Goal: Task Accomplishment & Management: Manage account settings

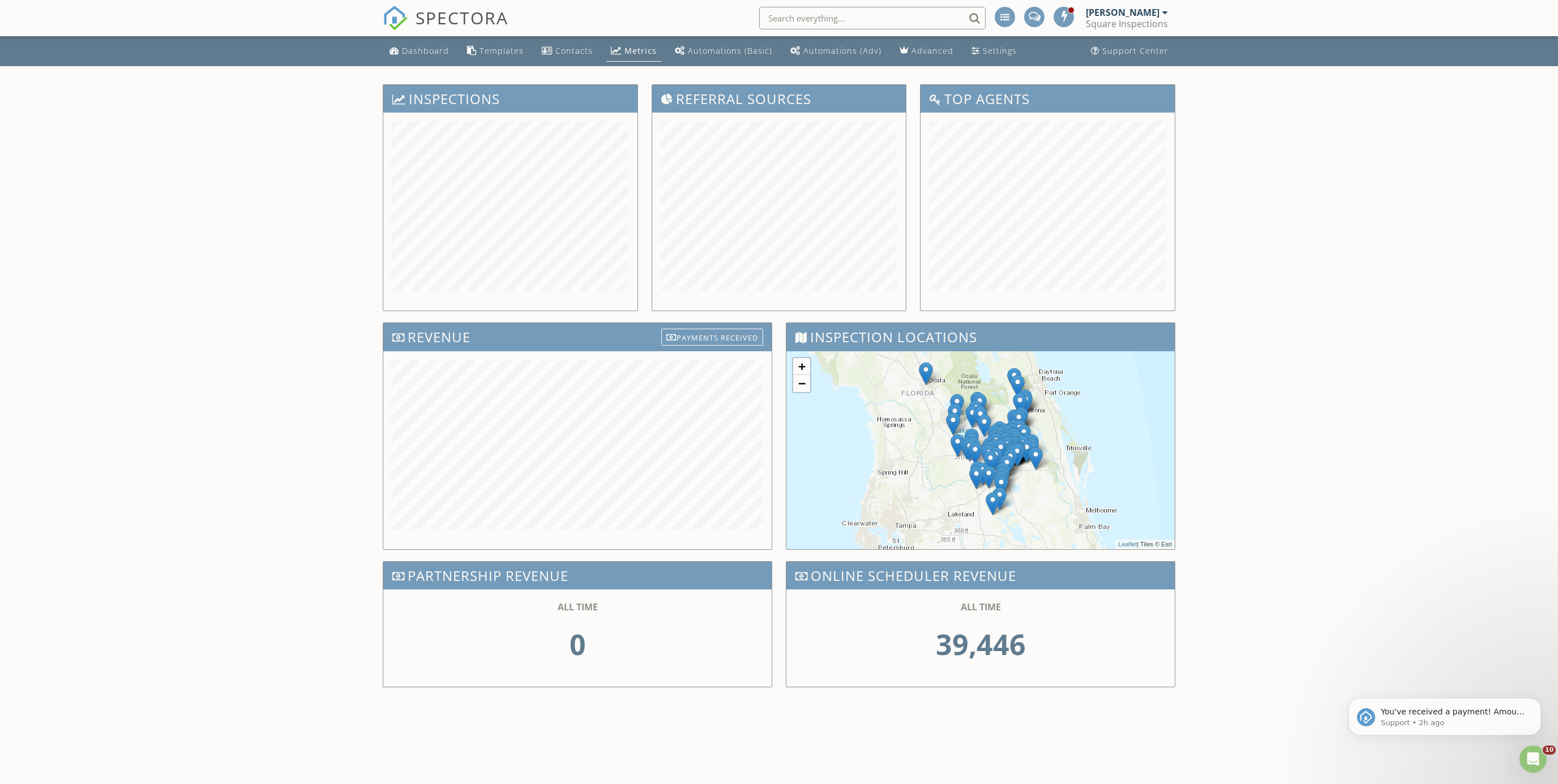
click at [237, 137] on div "Dashboard Templates Contacts Metrics Automations (Basic) Automations (Adv) Adva…" at bounding box center [779, 382] width 1558 height 692
click at [463, 19] on span "SPECTORA" at bounding box center [462, 17] width 93 height 24
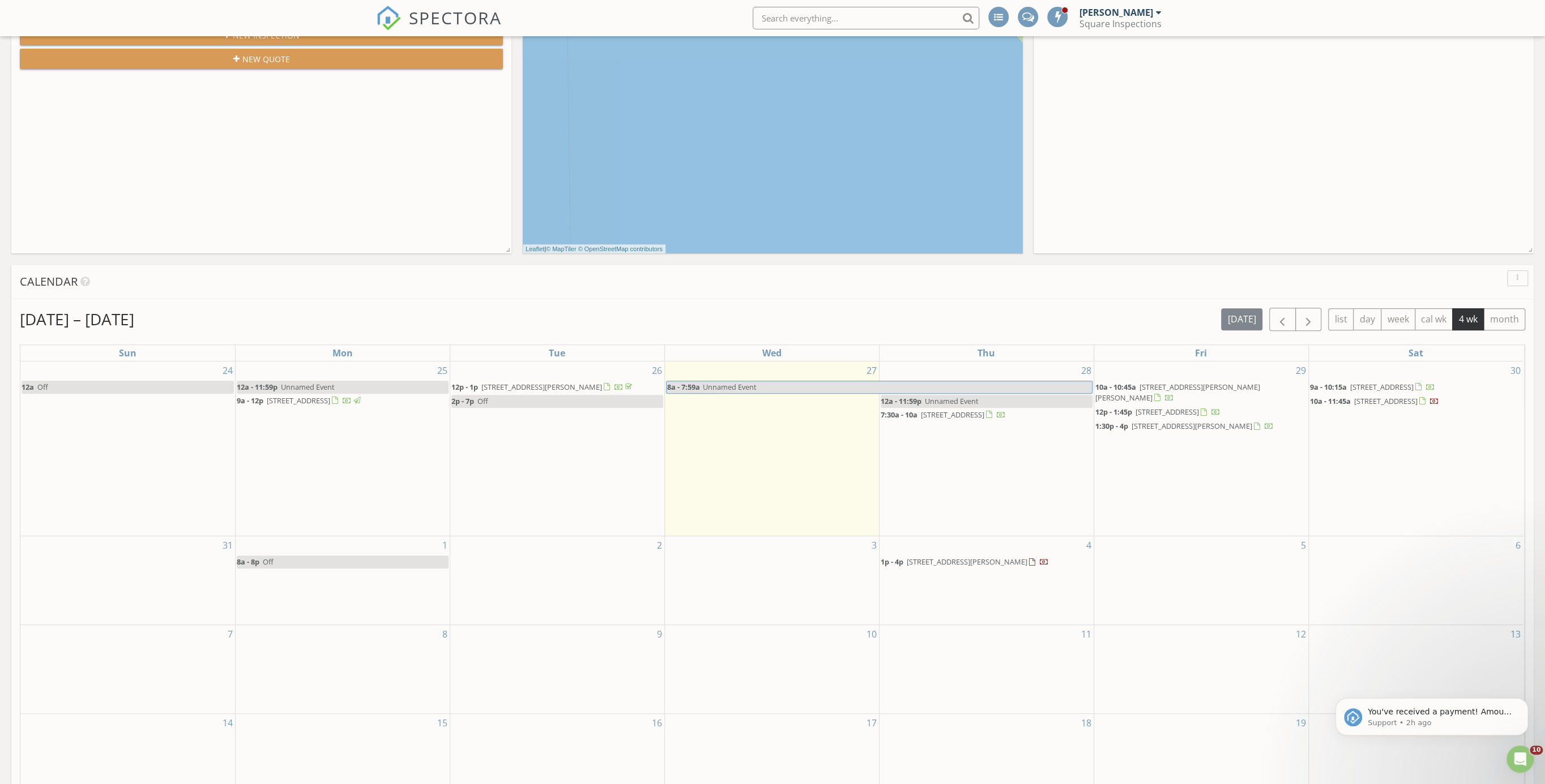
scroll to position [350, 0]
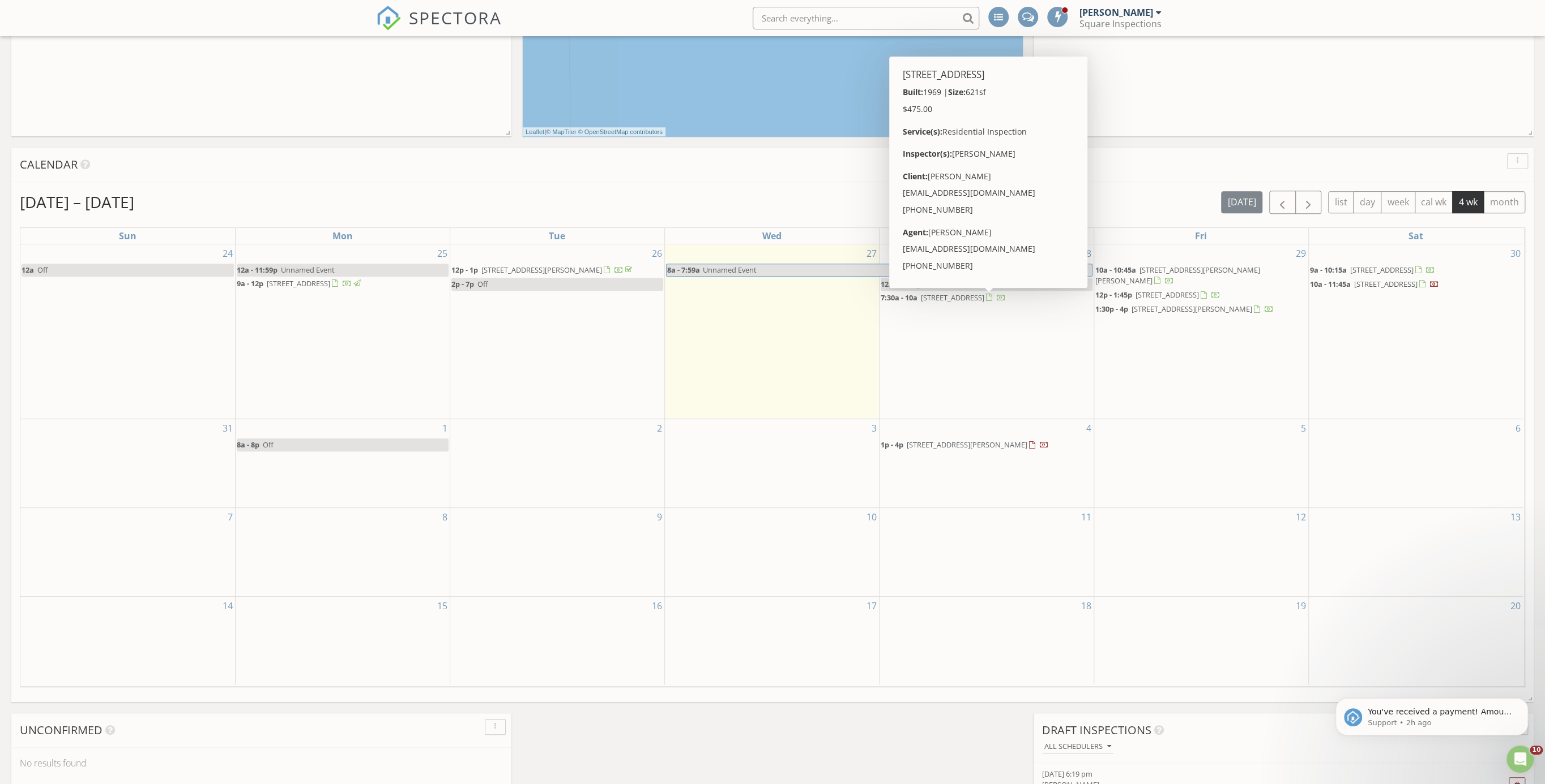
click at [961, 303] on span "2201 Flamingo Ave, Deltona 32738" at bounding box center [952, 298] width 64 height 10
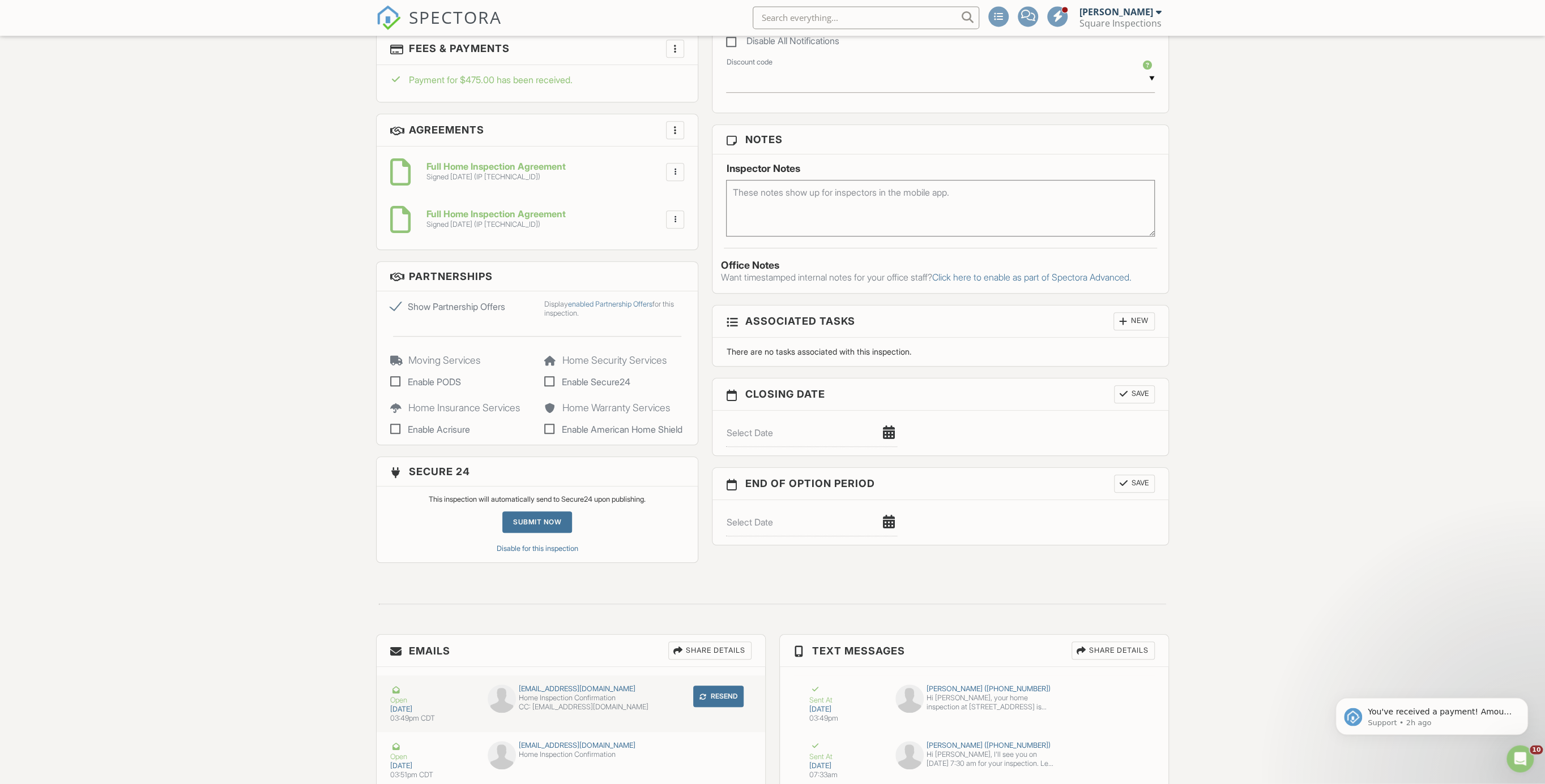
scroll to position [687, 0]
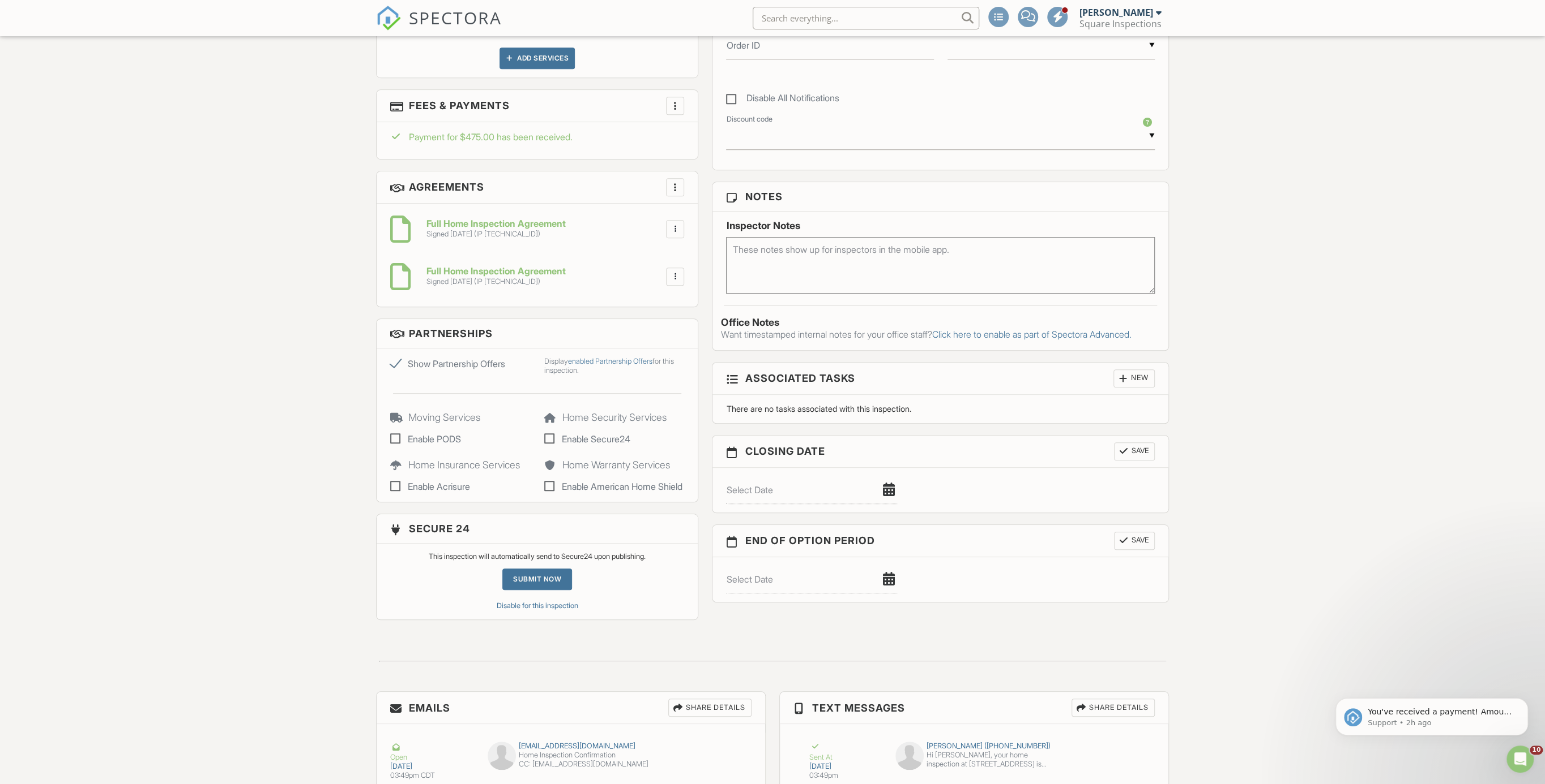
click at [842, 281] on textarea at bounding box center [940, 265] width 429 height 56
click at [150, 313] on div "Dashboard Templates Contacts Metrics Automations (Basic) Automations (Adv) Adva…" at bounding box center [772, 290] width 1545 height 1882
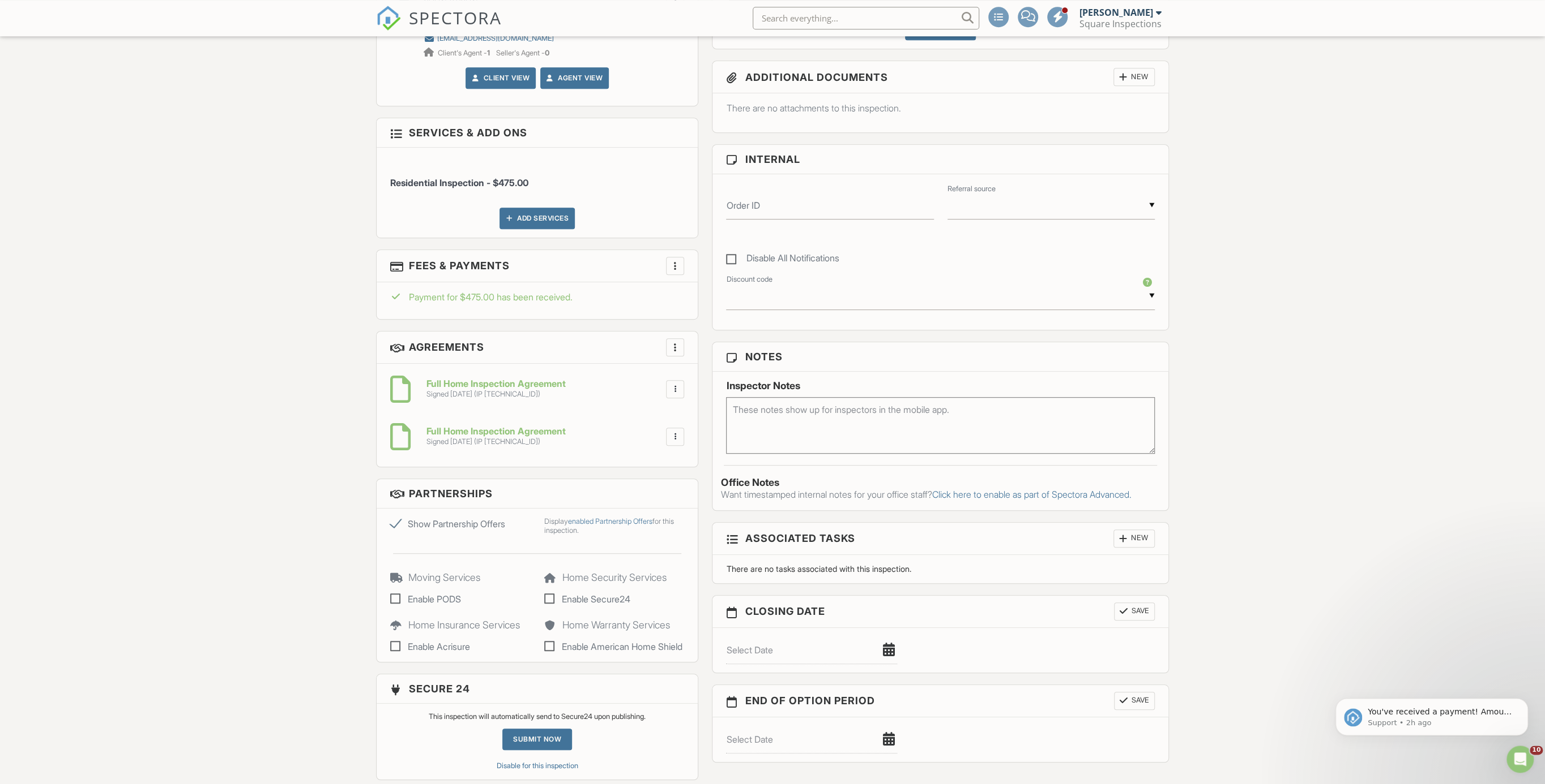
scroll to position [584, 0]
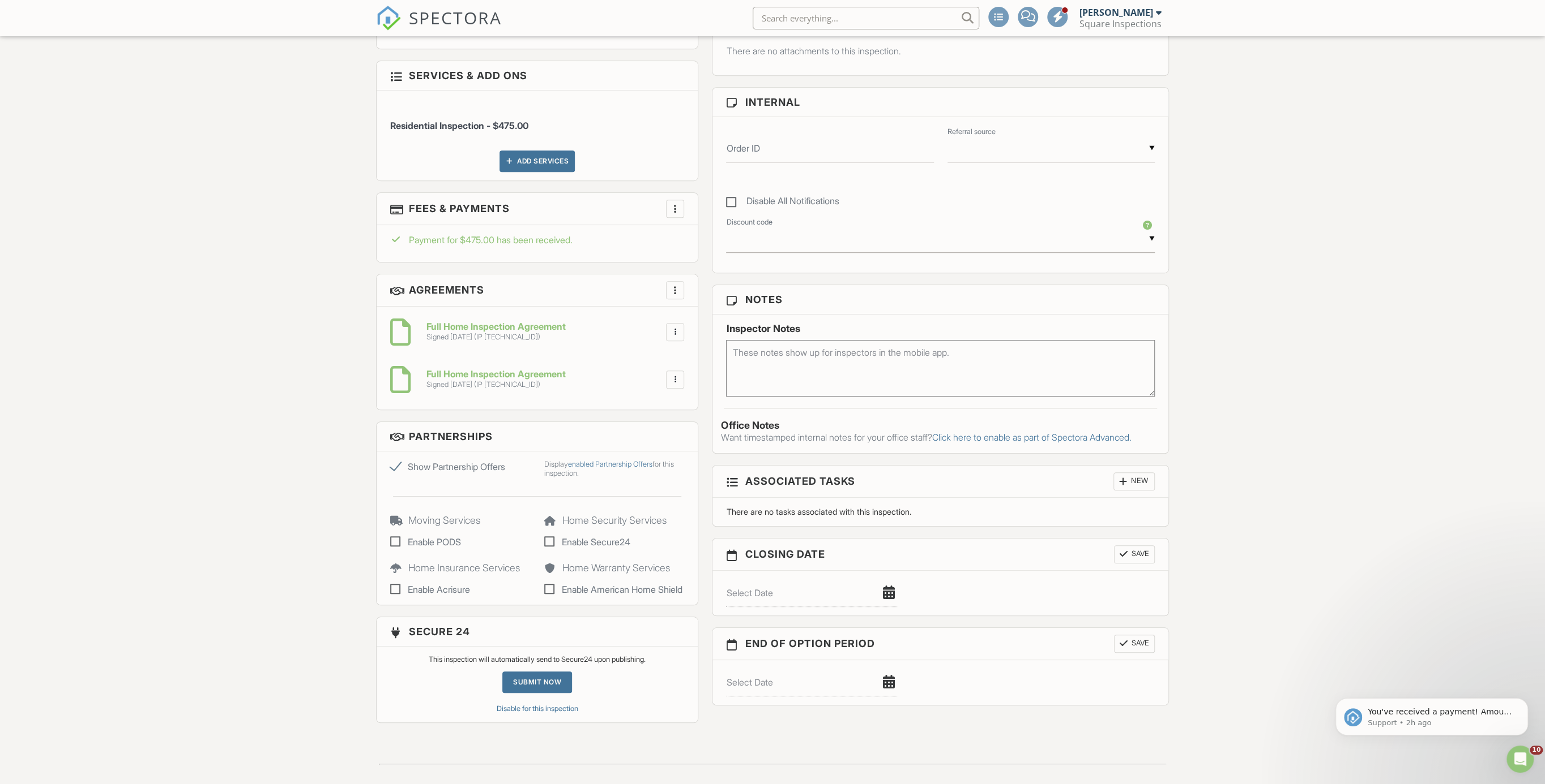
click at [797, 353] on textarea at bounding box center [940, 369] width 429 height 56
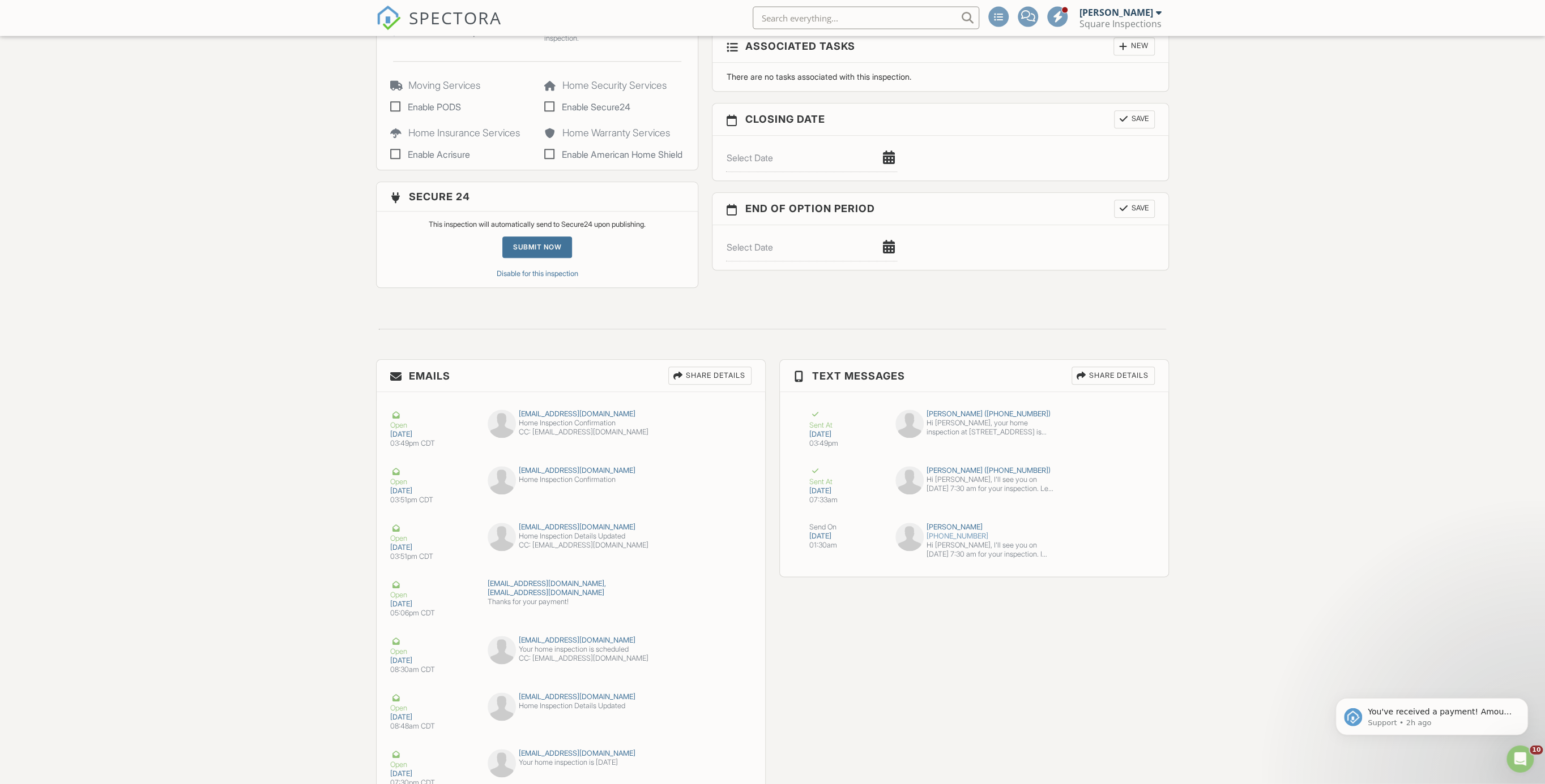
scroll to position [1154, 0]
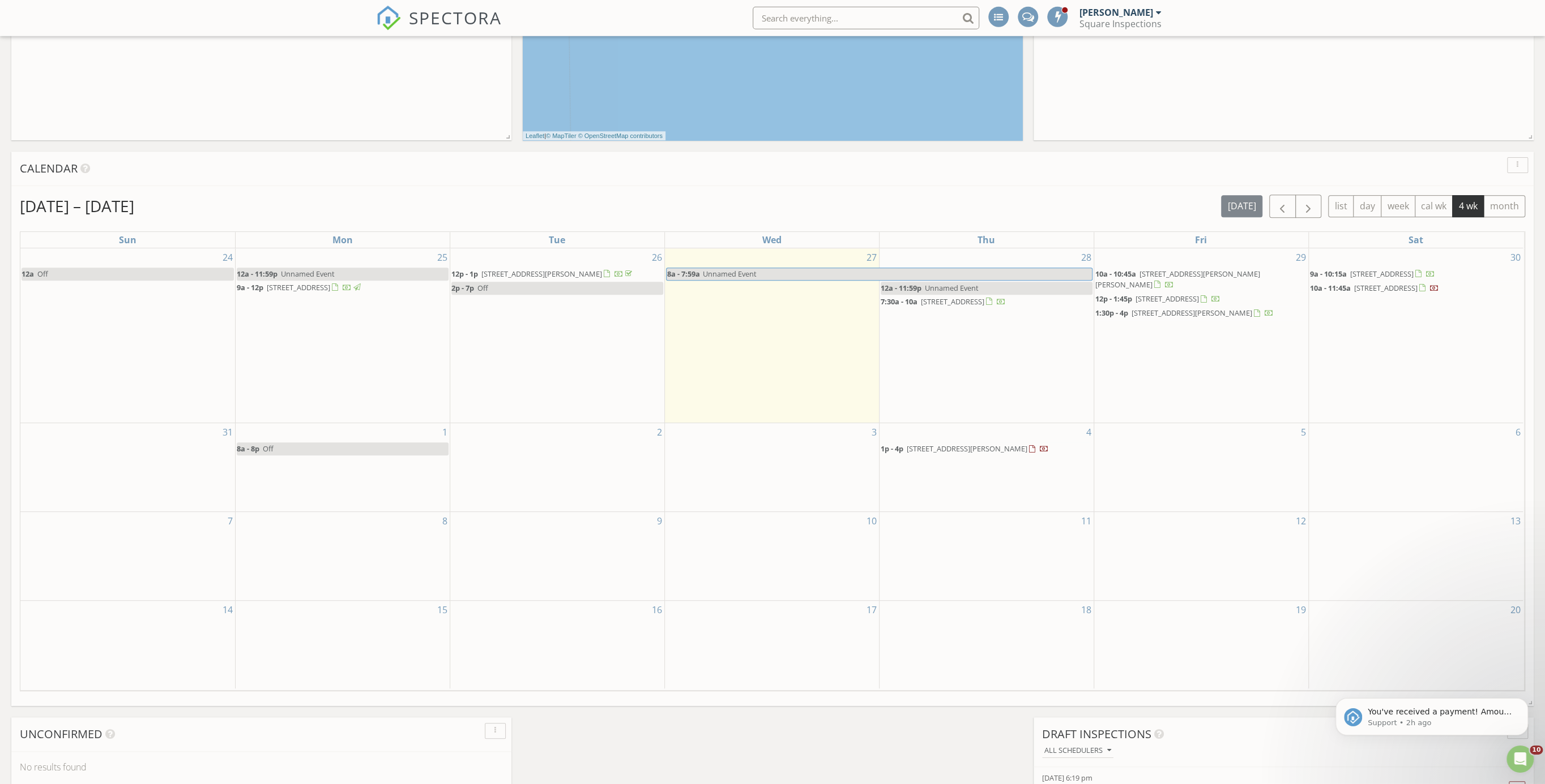
scroll to position [350, 0]
click at [1214, 304] on span "[STREET_ADDRESS][PERSON_NAME]" at bounding box center [1191, 309] width 121 height 10
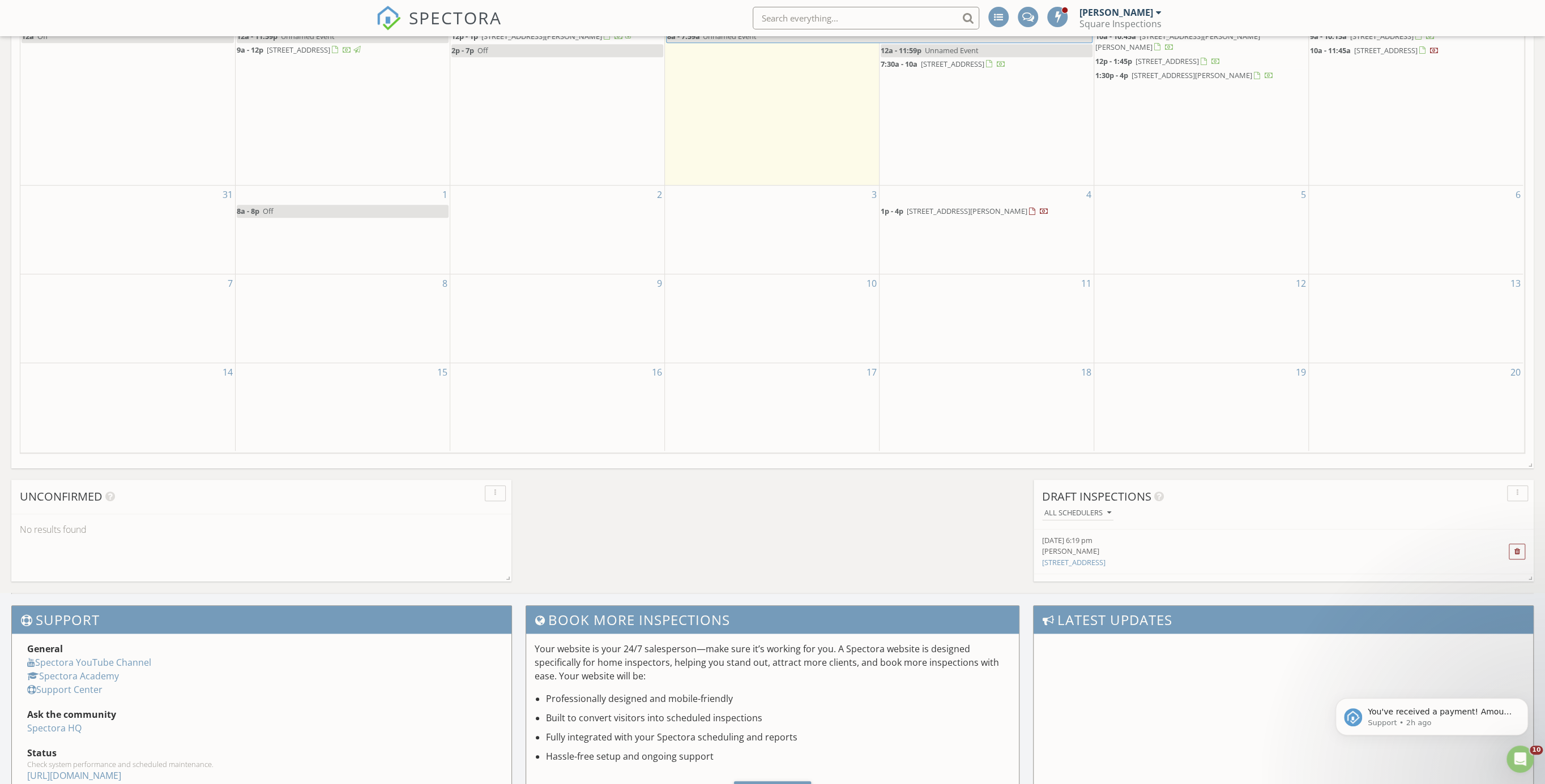
scroll to position [467, 0]
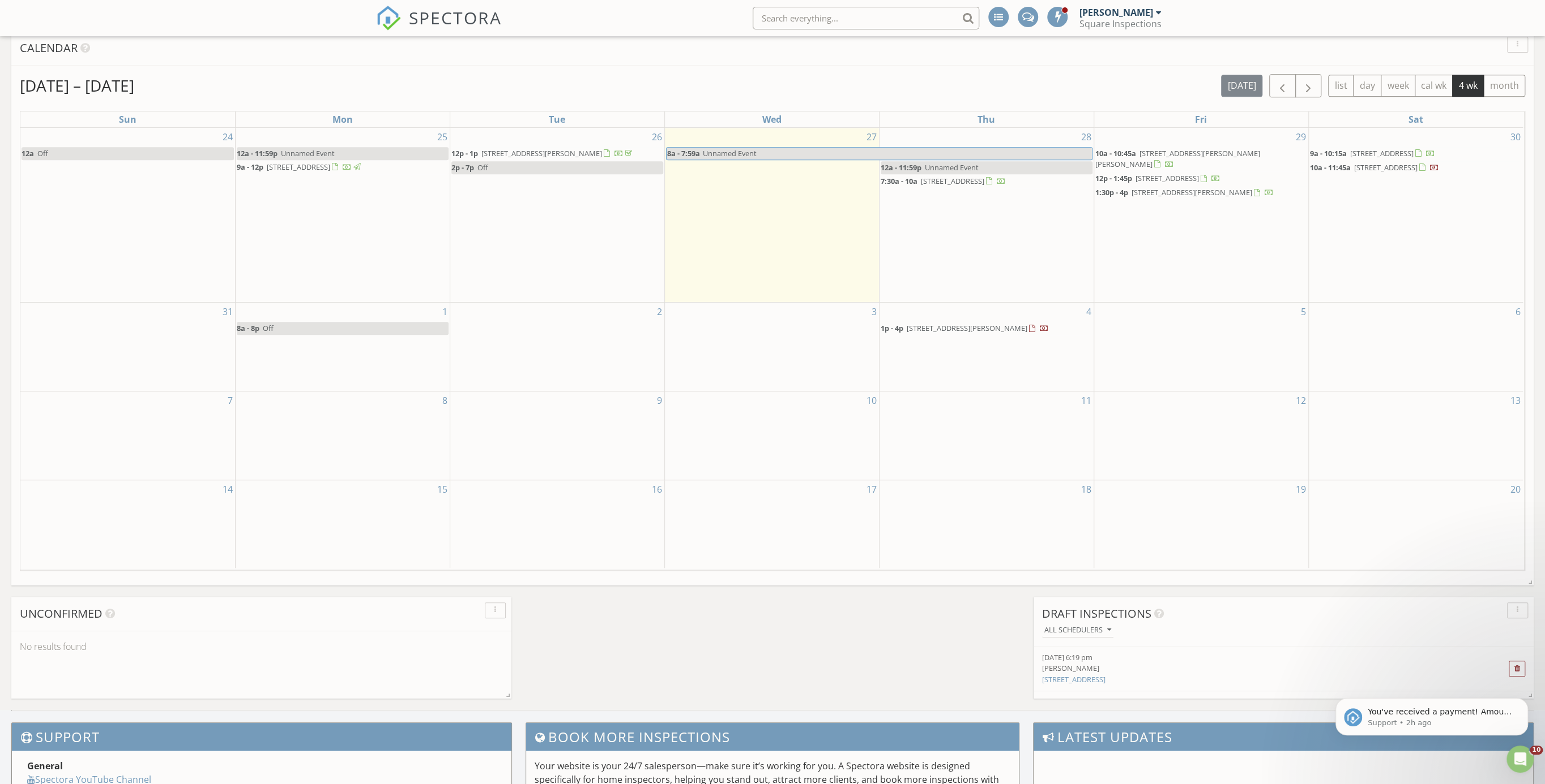
click at [967, 186] on span "2201 Flamingo Ave, Deltona 32738" at bounding box center [952, 181] width 64 height 10
